Goal: Answer question/provide support: Answer question/provide support

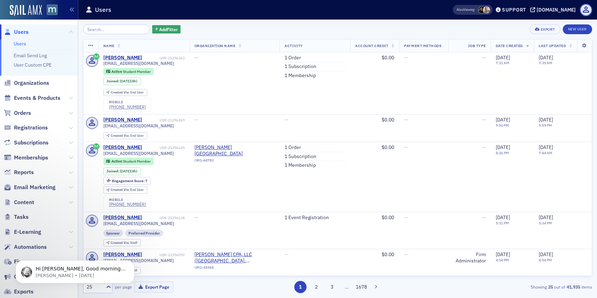
click at [127, 30] on input "search" at bounding box center [116, 29] width 67 height 10
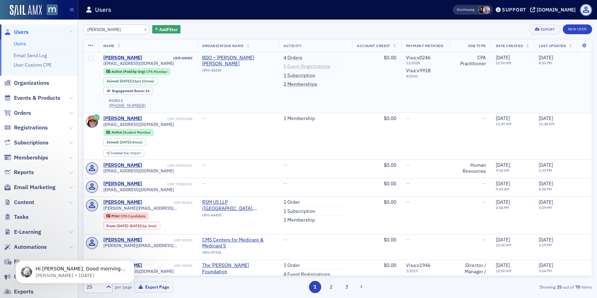
type input "[PERSON_NAME]"
click at [299, 69] on link "5 Event Registrations" at bounding box center [306, 67] width 47 height 6
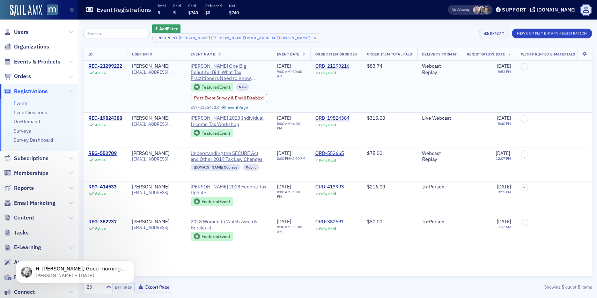
click at [113, 69] on div "REG-21299222" at bounding box center [105, 66] width 34 height 6
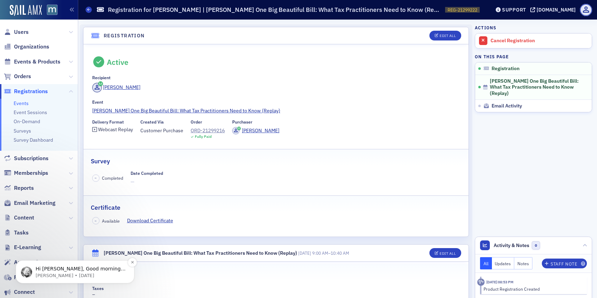
click at [105, 274] on p "Aidan • 3d ago" at bounding box center [81, 276] width 90 height 6
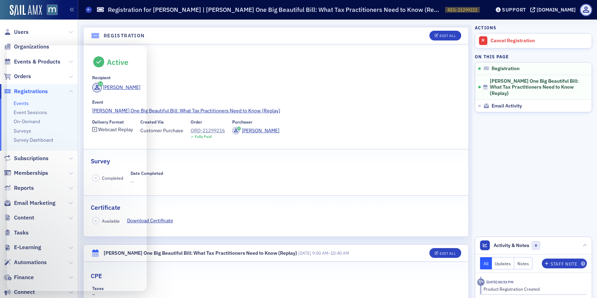
click at [226, 83] on div "[PERSON_NAME]" at bounding box center [276, 89] width 368 height 12
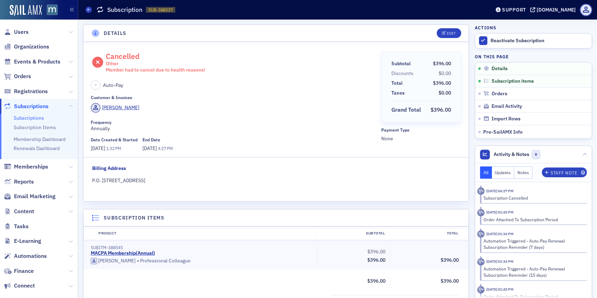
scroll to position [1, 0]
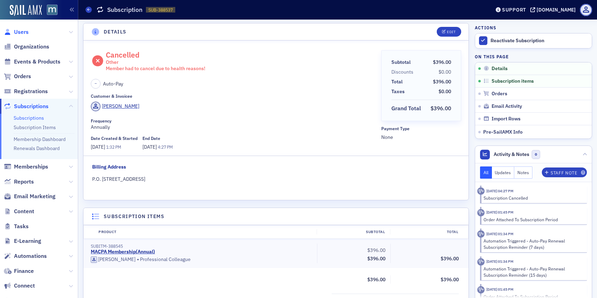
click at [21, 33] on span "Users" at bounding box center [21, 32] width 15 height 8
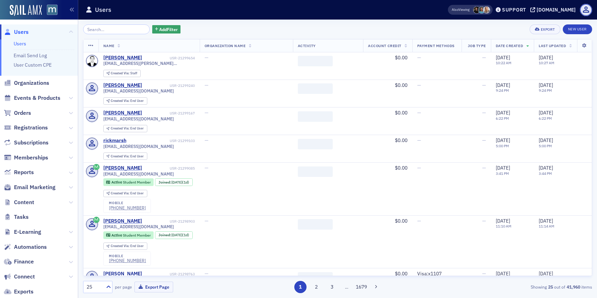
click at [127, 29] on input "search" at bounding box center [116, 29] width 67 height 10
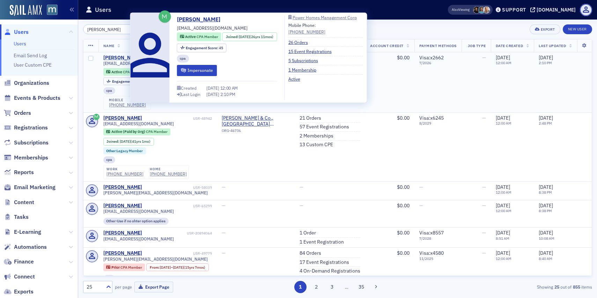
type input "David Miller"
click at [121, 59] on div "David Miller" at bounding box center [122, 58] width 39 height 6
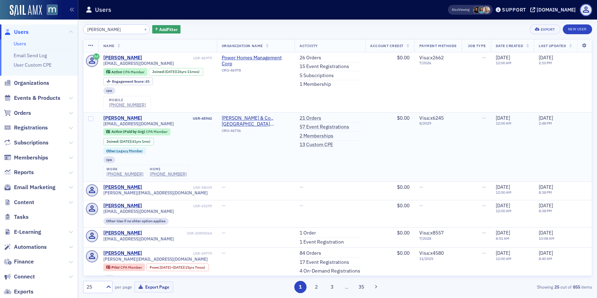
click at [114, 117] on div "David Miller" at bounding box center [122, 118] width 39 height 6
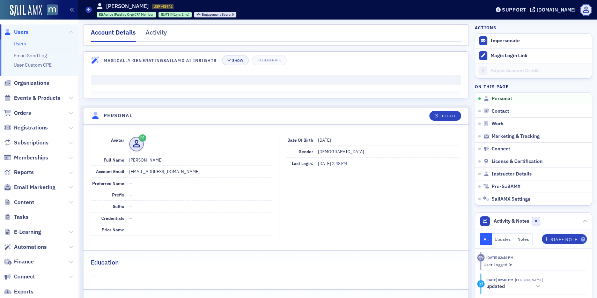
click at [148, 171] on dd "dmiller@jlkcpas.com" at bounding box center [200, 171] width 143 height 11
copy dd "dmiller@jlkcpas.com"
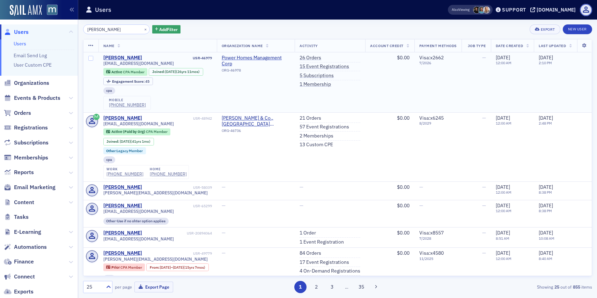
click at [115, 61] on span "dmiller@powershomes.com" at bounding box center [138, 63] width 71 height 5
click at [116, 57] on div "David Miller" at bounding box center [122, 58] width 39 height 6
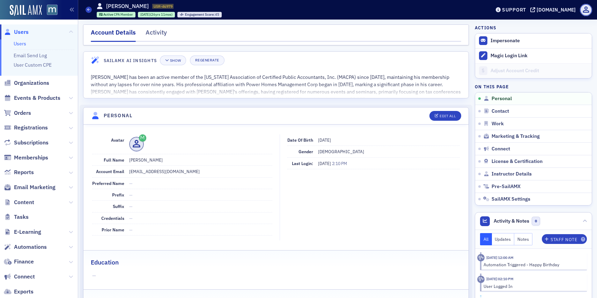
click at [146, 173] on dd "dmiller@powershomes.com" at bounding box center [200, 171] width 143 height 11
copy dd "dmiller@powershomes.com"
click at [28, 31] on span "Users" at bounding box center [21, 32] width 15 height 8
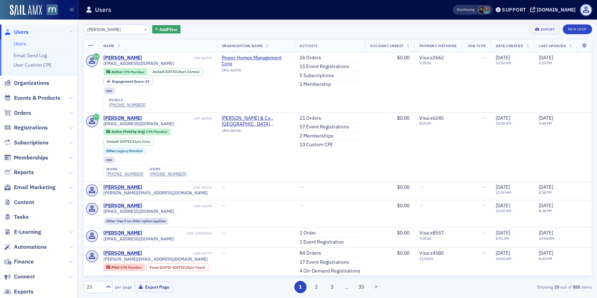
click at [142, 25] on div "×" at bounding box center [145, 29] width 7 height 9
click at [142, 29] on button "×" at bounding box center [145, 29] width 6 height 6
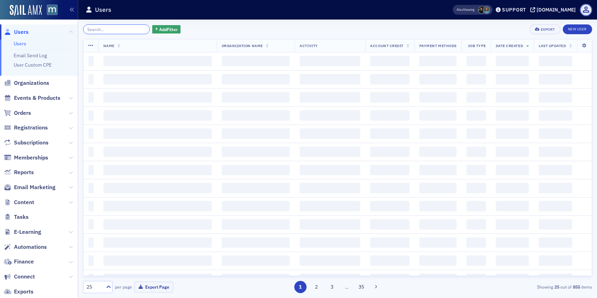
click at [113, 29] on input "search" at bounding box center [116, 29] width 67 height 10
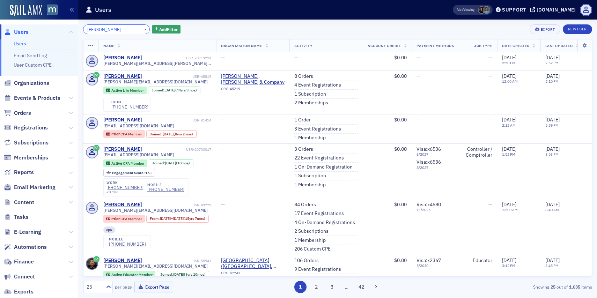
type input "David Thomas"
click at [122, 75] on div "David Thomas" at bounding box center [122, 76] width 39 height 6
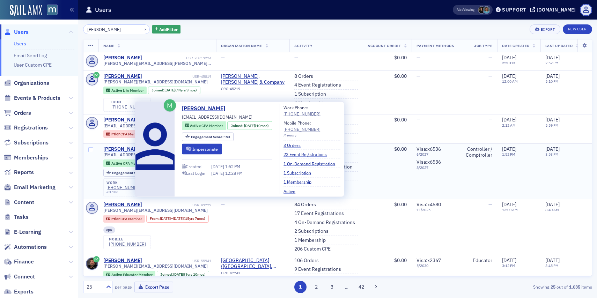
click at [120, 150] on div "David Thomas" at bounding box center [122, 149] width 39 height 6
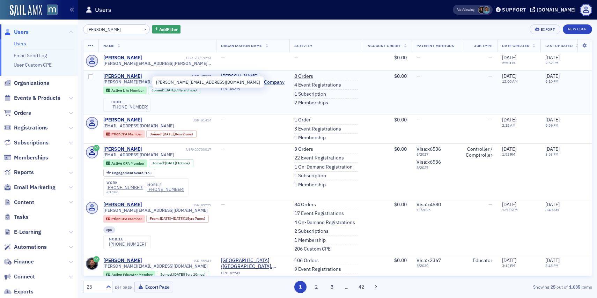
click at [126, 83] on span "david@racocpa.com" at bounding box center [155, 81] width 104 height 5
copy div "david@racocpa.com"
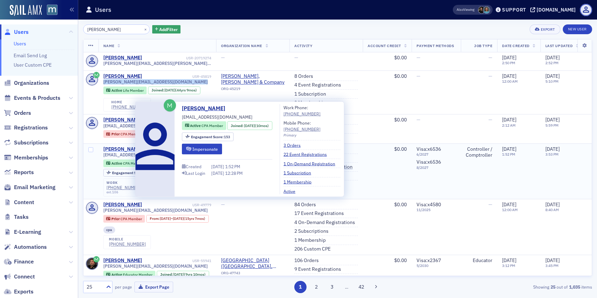
click at [123, 150] on div "David Thomas" at bounding box center [122, 149] width 39 height 6
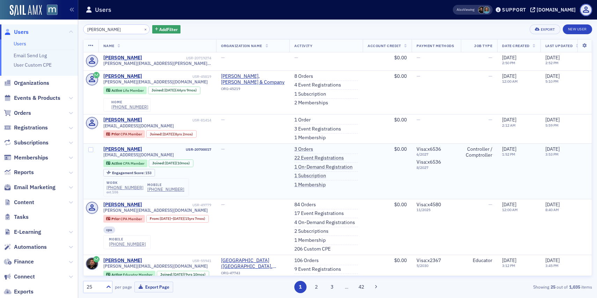
click at [133, 156] on span "ddthomasv@gmail.com" at bounding box center [138, 154] width 71 height 5
copy div "ddthomasv@gmail.com"
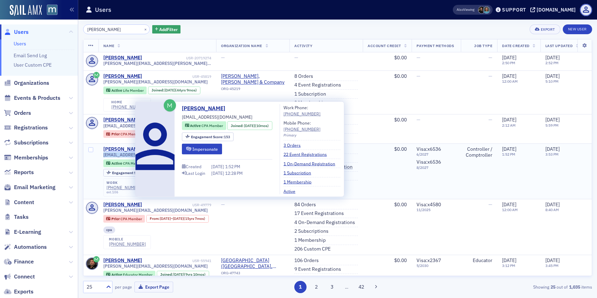
click at [127, 149] on div "David Thomas" at bounding box center [122, 149] width 39 height 6
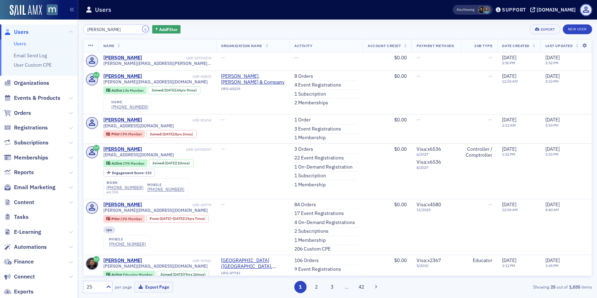
click at [142, 27] on button "×" at bounding box center [145, 29] width 6 height 6
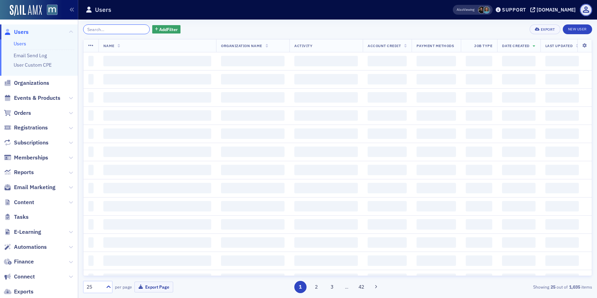
click at [128, 29] on input "search" at bounding box center [116, 29] width 67 height 10
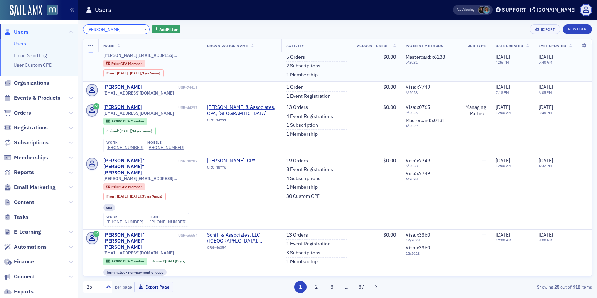
scroll to position [54, 0]
type input "Michael Davis"
click at [137, 232] on div "Michael "Mike" Davis" at bounding box center [140, 241] width 74 height 18
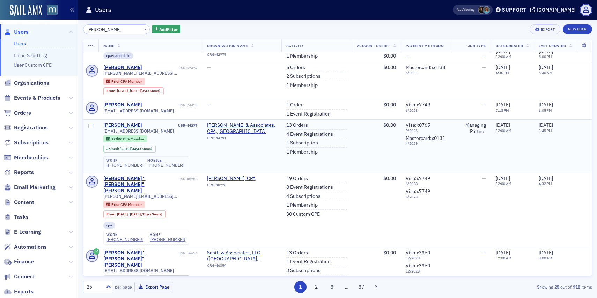
scroll to position [36, 0]
click at [127, 126] on div "Michael Davis" at bounding box center [122, 126] width 39 height 6
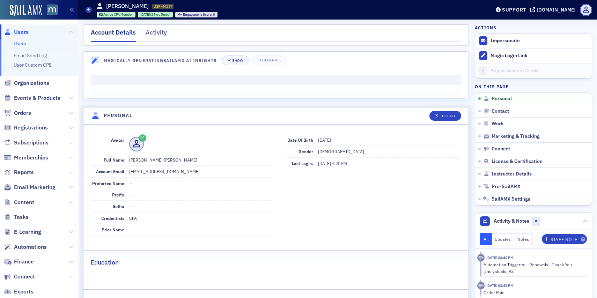
click at [148, 173] on dd "mikedavis@andersondaviscpa.com" at bounding box center [200, 171] width 143 height 11
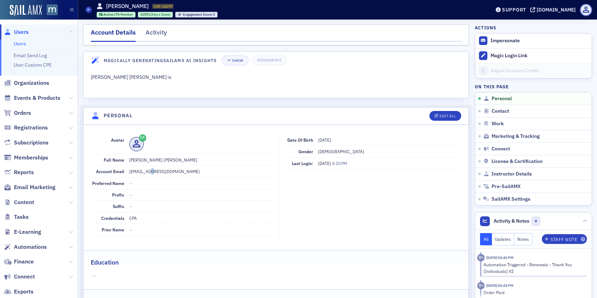
click at [148, 173] on dd "mikedavis@andersondaviscpa.com" at bounding box center [200, 171] width 143 height 11
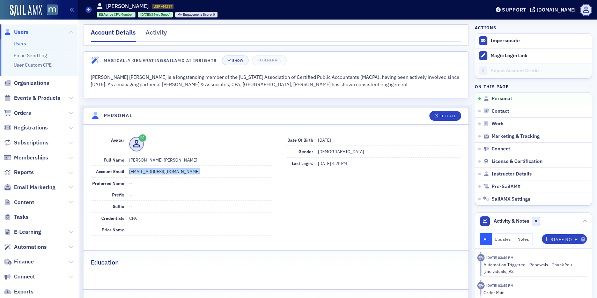
copy dd "mikedavis@andersondaviscpa.com"
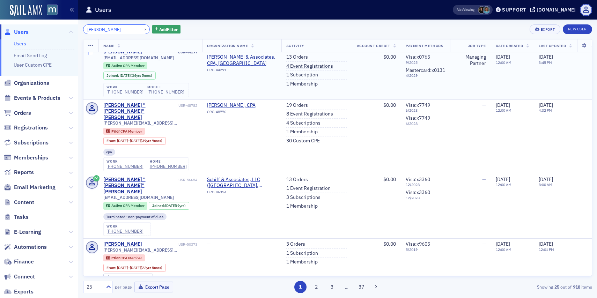
scroll to position [111, 0]
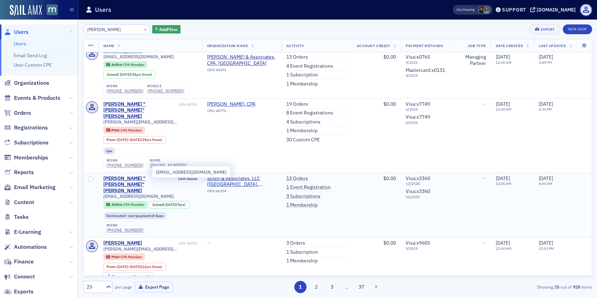
click at [124, 194] on span "mdavis@schiffcpa.com" at bounding box center [138, 196] width 71 height 5
copy div "mdavis@schiffcpa.com"
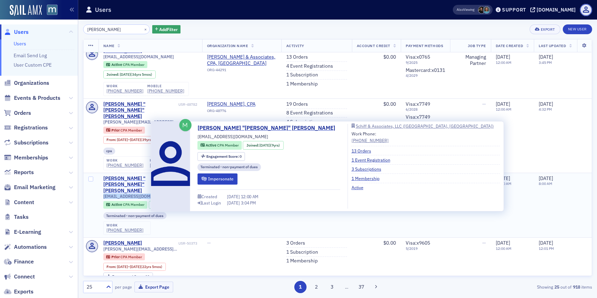
click at [126, 176] on div "Michael "Mike" Davis" at bounding box center [140, 185] width 74 height 18
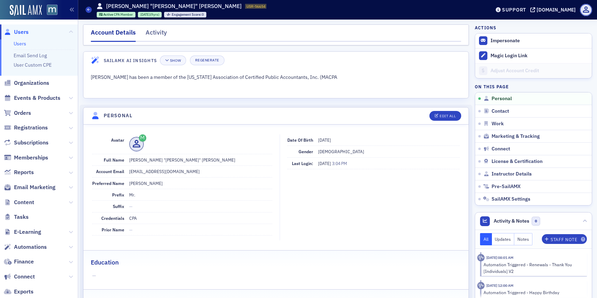
click at [23, 30] on span "Users" at bounding box center [21, 32] width 15 height 8
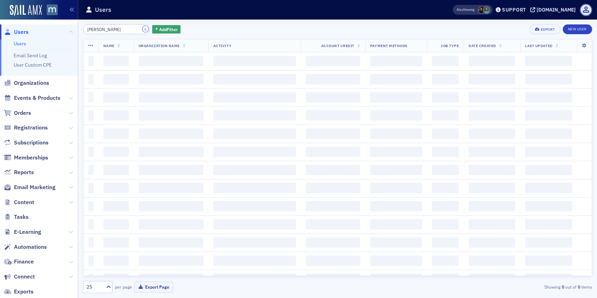
click at [142, 28] on button "×" at bounding box center [145, 29] width 6 height 6
click at [128, 29] on input "search" at bounding box center [116, 29] width 67 height 10
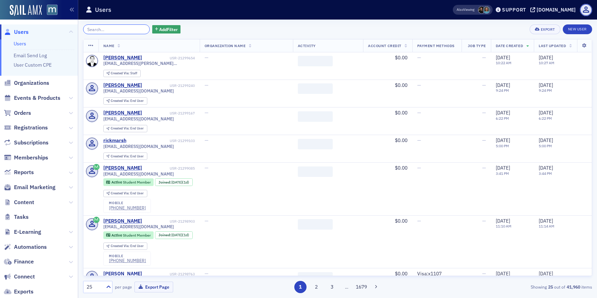
paste input "Michele Evans"
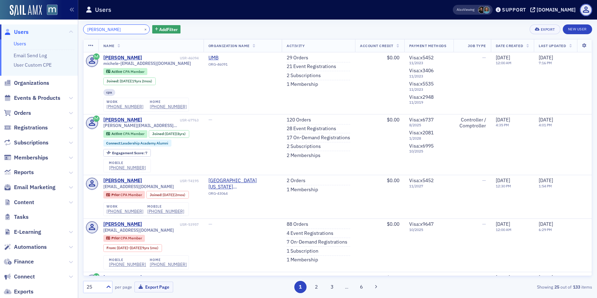
type input "Michele Evans"
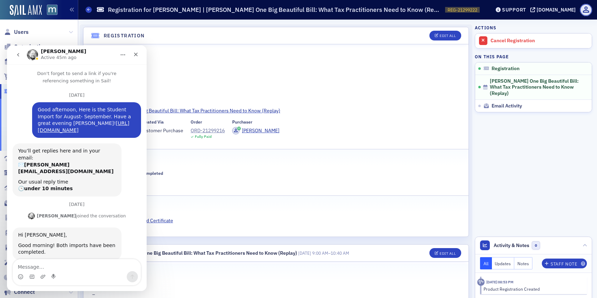
scroll to position [15, 0]
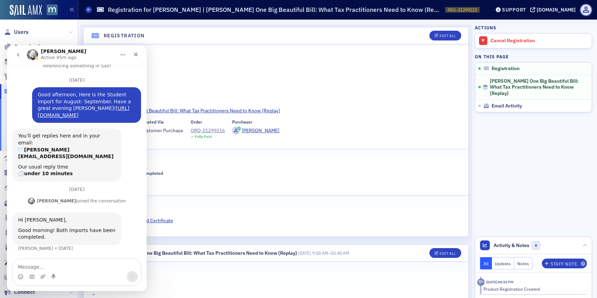
click at [50, 267] on textarea "Message…" at bounding box center [77, 265] width 128 height 12
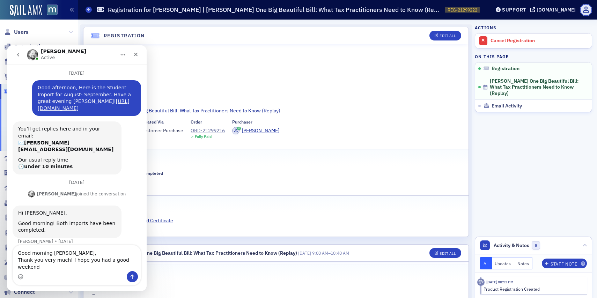
scroll to position [29, 0]
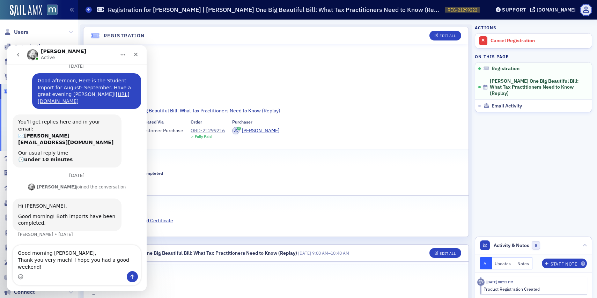
type textarea "Good morning Aidan, Thank you very much! I hope you had a good weekend!"
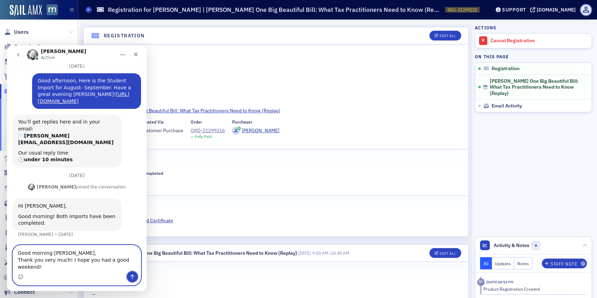
click at [137, 276] on button "Send a message…" at bounding box center [132, 276] width 11 height 11
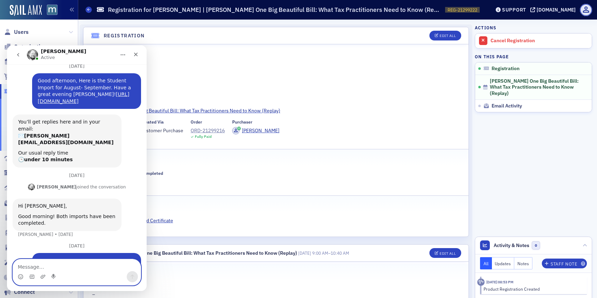
scroll to position [52, 0]
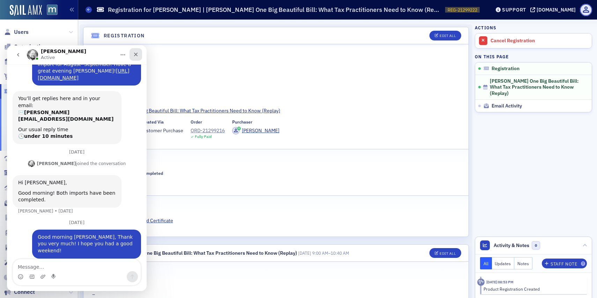
click at [135, 52] on icon "Close" at bounding box center [136, 55] width 6 height 6
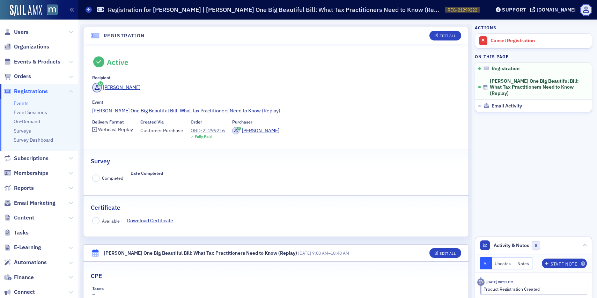
click at [214, 131] on div "ORD-21299216" at bounding box center [208, 130] width 34 height 7
click at [22, 29] on span "Users" at bounding box center [21, 32] width 15 height 8
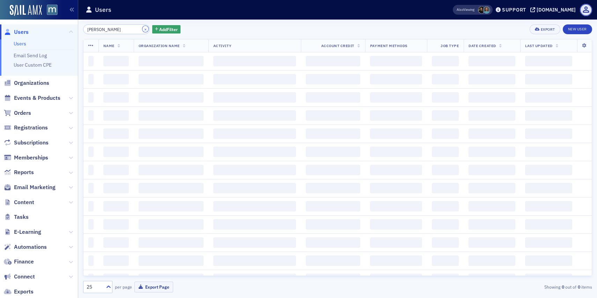
click at [142, 29] on button "×" at bounding box center [145, 29] width 6 height 6
click at [129, 29] on input "search" at bounding box center [116, 29] width 67 height 10
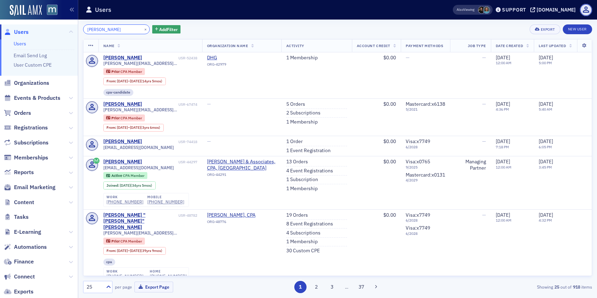
type input "Michael Davis"
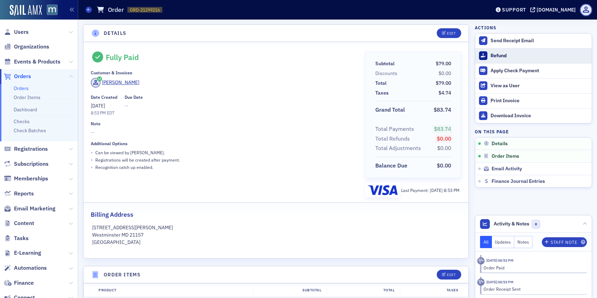
click at [509, 53] on div "Refund" at bounding box center [539, 56] width 98 height 6
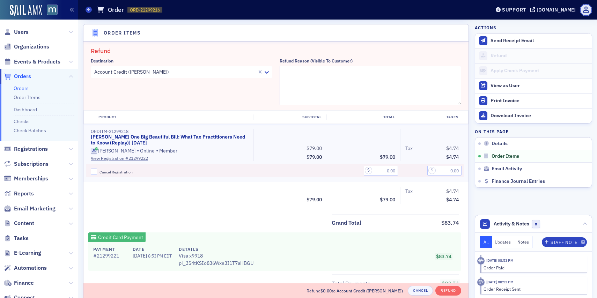
scroll to position [243, 0]
click at [293, 67] on textarea "Refund Reason (Visible to Customer)" at bounding box center [371, 84] width 182 height 39
paste textarea "How do you cancel order? just realized my calendar is booked. I plan to book an…"
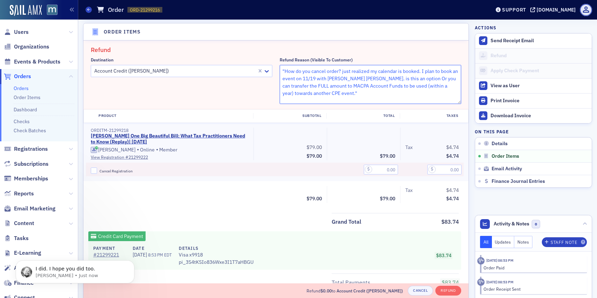
scroll to position [0, 0]
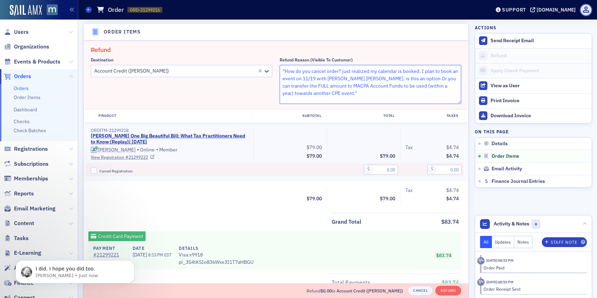
type textarea ""How do you cancel order? just realized my calendar is booked. I plan to book a…"
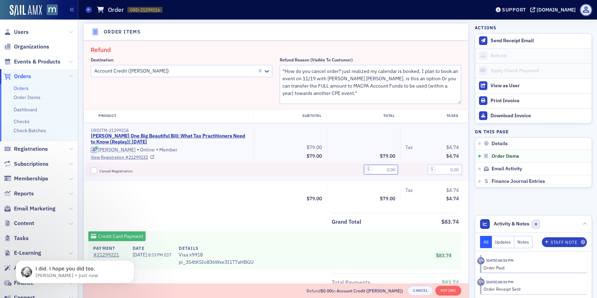
click at [377, 168] on input "text" at bounding box center [381, 170] width 34 height 10
type input "79.00"
type input "4.74"
click at [360, 205] on div "Product Subtotal Total Taxes ORDITM-21299218 Don Farmer’s One Big Beautiful Bil…" at bounding box center [275, 158] width 385 height 99
click at [95, 171] on input "Cancel Registration" at bounding box center [94, 171] width 6 height 6
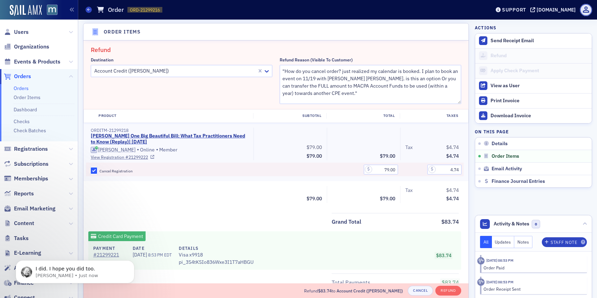
checkbox input "true"
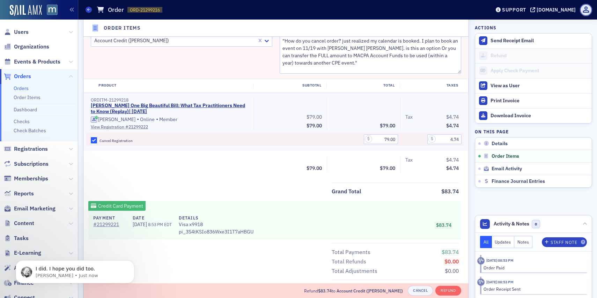
scroll to position [274, 0]
click at [442, 291] on button "Refund" at bounding box center [447, 291] width 25 height 10
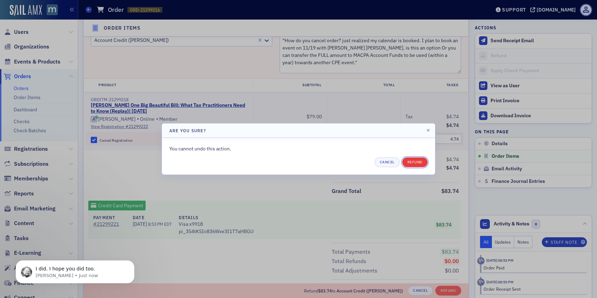
click at [414, 164] on button "Refund" at bounding box center [414, 162] width 25 height 10
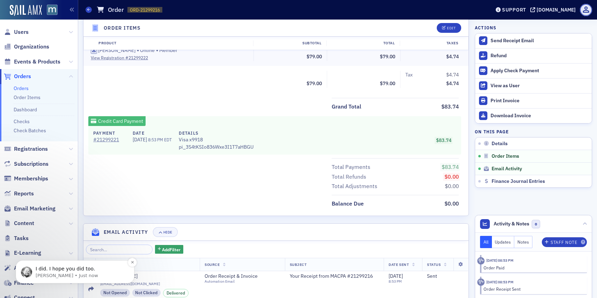
click at [80, 273] on p "Aidan • Just now" at bounding box center [81, 276] width 90 height 6
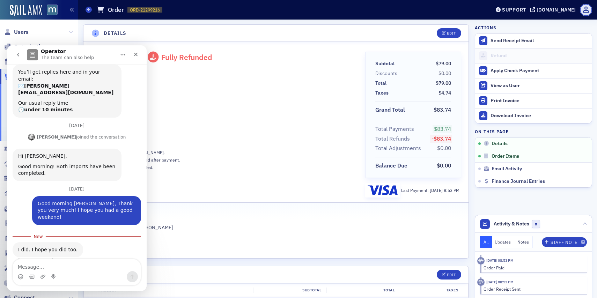
scroll to position [84, 0]
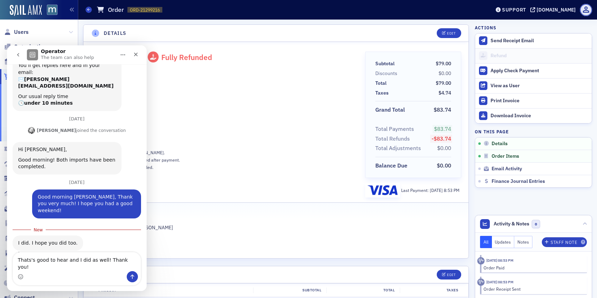
type textarea "Thats's good to hear and I did as well! Thank you!"
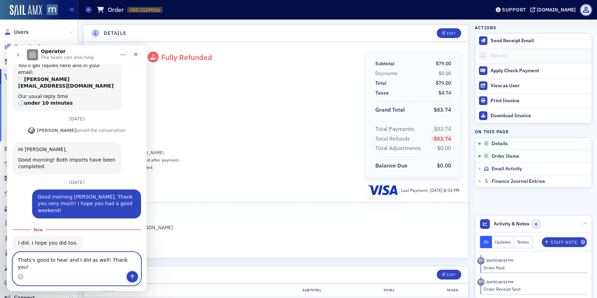
click at [134, 276] on icon "Send a message…" at bounding box center [133, 277] width 4 height 5
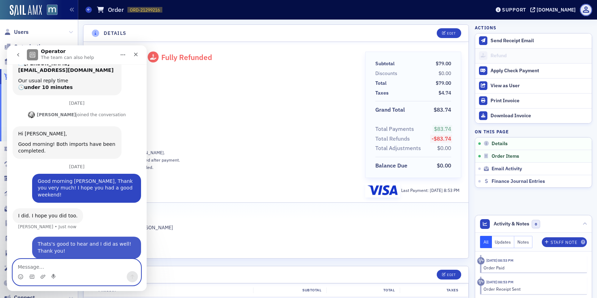
scroll to position [101, 0]
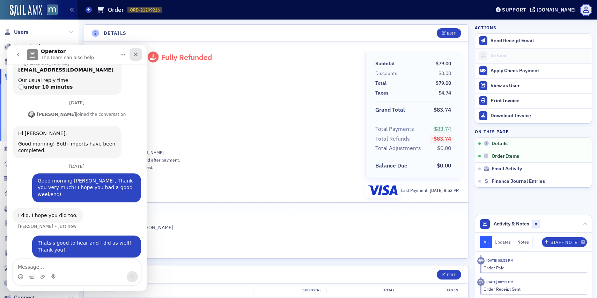
click at [136, 52] on icon "Close" at bounding box center [136, 55] width 6 height 6
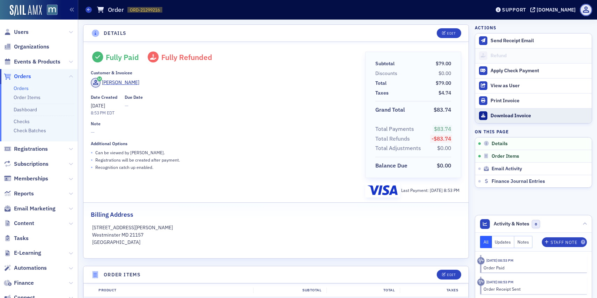
click at [509, 117] on div "Download Invoice" at bounding box center [539, 116] width 98 height 6
